Goal: Transaction & Acquisition: Subscribe to service/newsletter

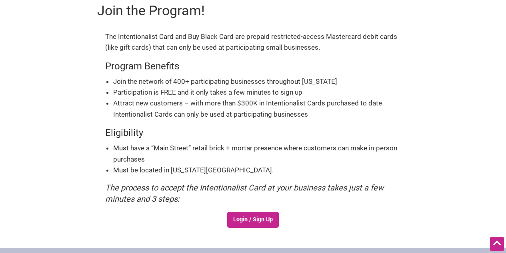
scroll to position [115, 0]
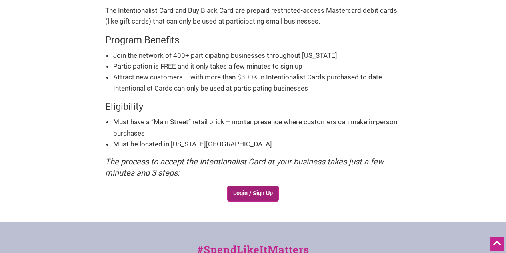
click at [238, 196] on link "Login / Sign Up" at bounding box center [253, 193] width 52 height 16
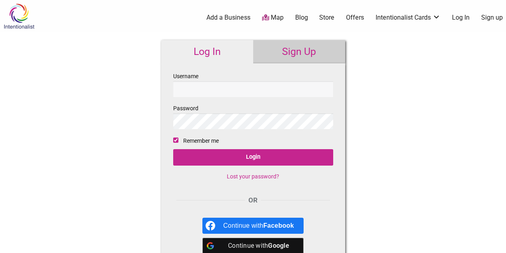
click at [279, 53] on link "Sign Up" at bounding box center [299, 51] width 92 height 23
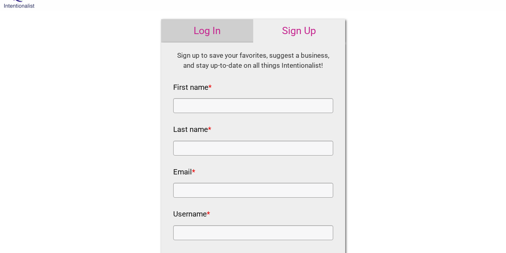
scroll to position [18, 0]
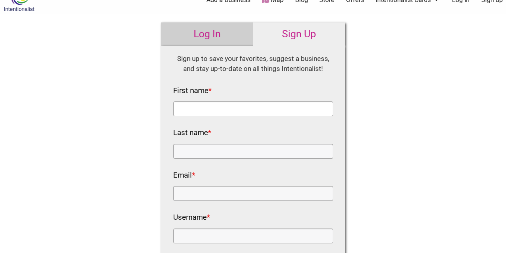
click at [237, 103] on input "First name *" at bounding box center [253, 108] width 160 height 15
type input "[PERSON_NAME]"
type input "Wo-Eng"
type input "[EMAIL_ADDRESS][DOMAIN_NAME]"
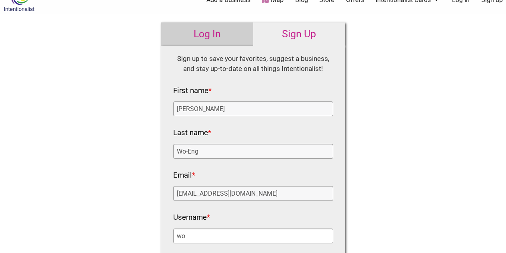
type input "w"
type input "kaukaubbq"
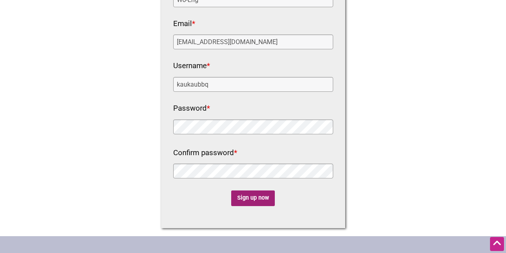
click at [250, 196] on input "Sign up now" at bounding box center [253, 198] width 44 height 16
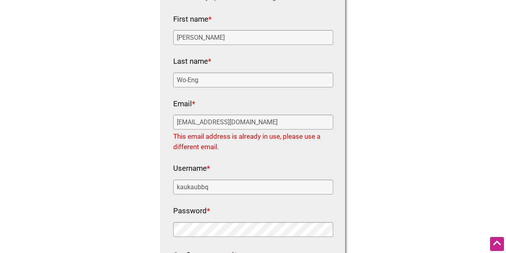
scroll to position [0, 0]
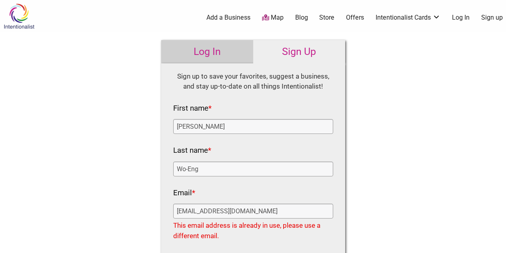
click at [213, 47] on link "Log In" at bounding box center [207, 51] width 92 height 23
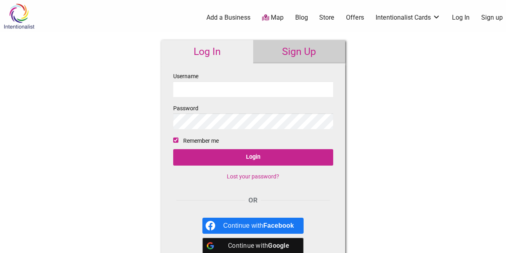
click at [272, 89] on input "Username" at bounding box center [253, 89] width 160 height 16
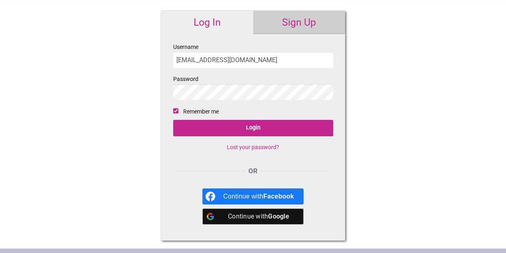
scroll to position [30, 0]
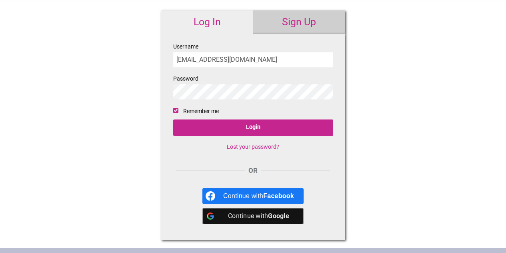
type input "[EMAIL_ADDRESS][DOMAIN_NAME]"
click at [232, 217] on div "Continue with Google" at bounding box center [258, 216] width 71 height 16
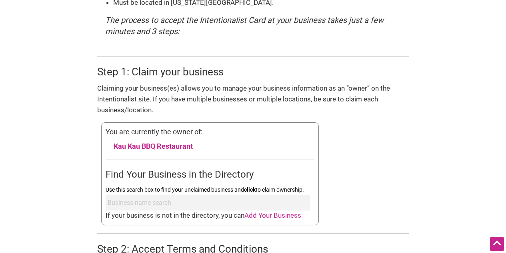
scroll to position [257, 0]
click at [186, 143] on link "Kau Kau BBQ Restaurant" at bounding box center [153, 145] width 79 height 8
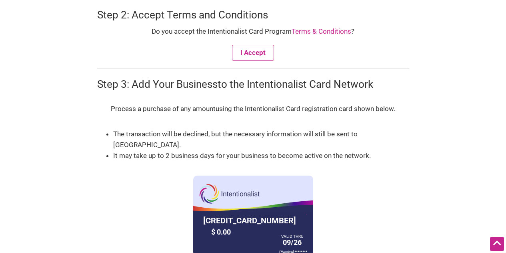
scroll to position [490, 0]
click at [303, 31] on link "Terms & Conditions" at bounding box center [322, 32] width 60 height 8
click at [244, 51] on button "I Accept" at bounding box center [253, 53] width 42 height 16
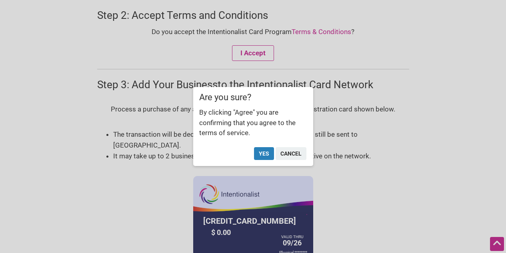
click at [262, 153] on button "Yes" at bounding box center [264, 153] width 20 height 13
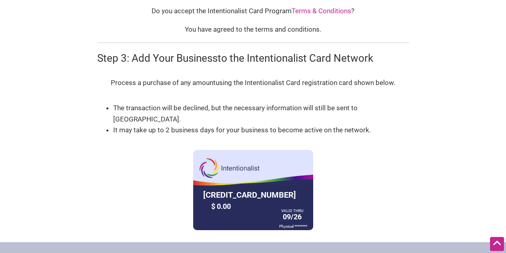
scroll to position [511, 0]
